Goal: Obtain resource: Obtain resource

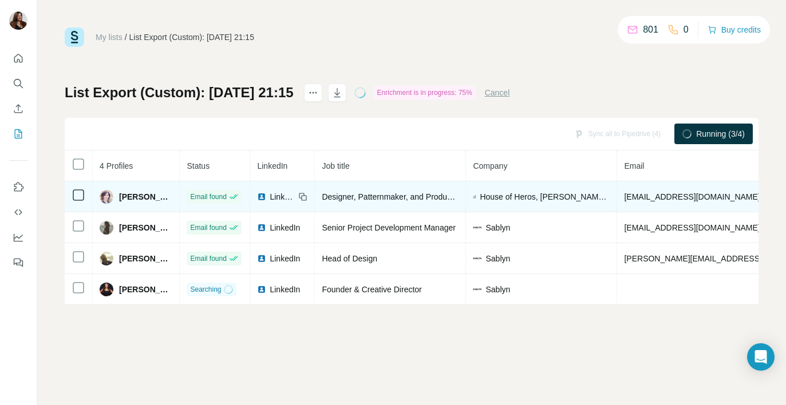
click at [120, 195] on span "Anahit Jackson" at bounding box center [145, 196] width 53 height 11
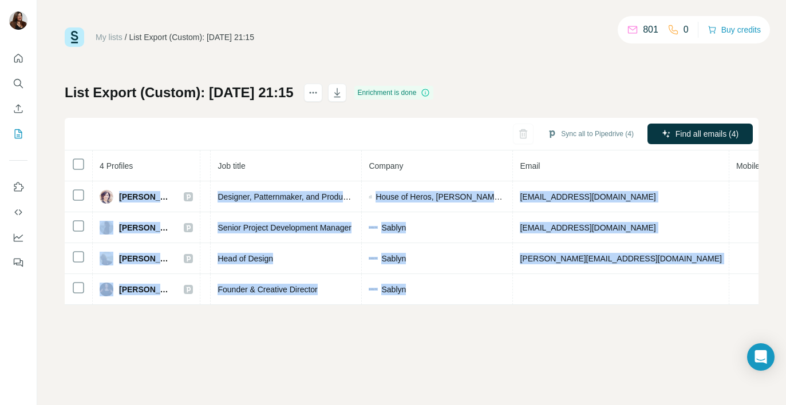
scroll to position [0, 247]
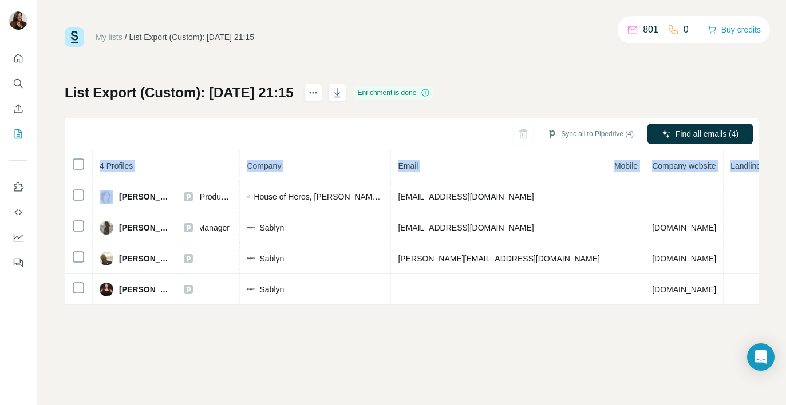
drag, startPoint x: 119, startPoint y: 197, endPoint x: 766, endPoint y: 299, distance: 654.5
click at [766, 299] on div "My lists / List Export (Custom): 28/08/2025 21:15 801 0 Buy credits List Export…" at bounding box center [411, 202] width 749 height 405
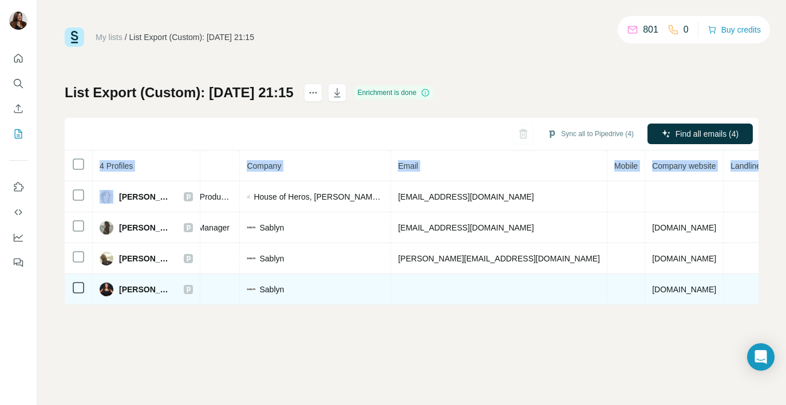
copy table "4 Profiles Status LinkedIn Job title Company Email Mobile Company website Landl…"
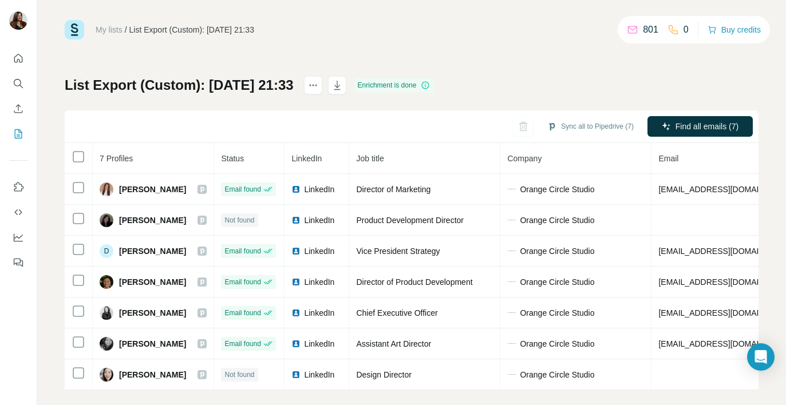
scroll to position [26, 0]
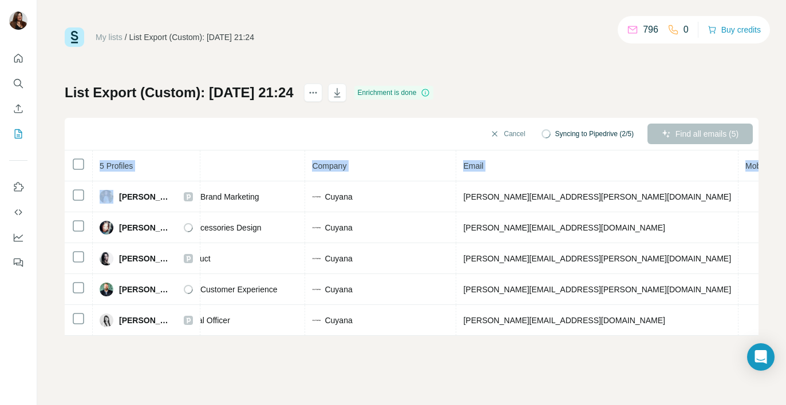
scroll to position [0, 252]
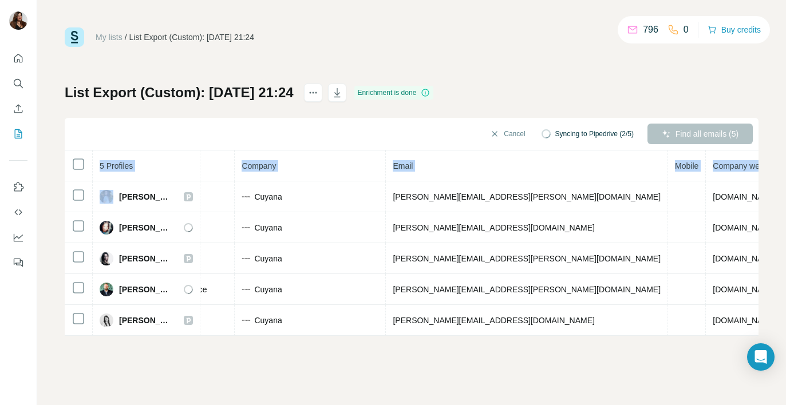
drag, startPoint x: 120, startPoint y: 196, endPoint x: 762, endPoint y: 336, distance: 656.8
click at [762, 336] on div "My lists / List Export (Custom): 28/08/2025 21:24 796 0 Buy credits List Export…" at bounding box center [411, 202] width 749 height 405
copy table "5 Profiles Status LinkedIn Job title Company Email Mobile Company website Landl…"
